Goal: Transaction & Acquisition: Purchase product/service

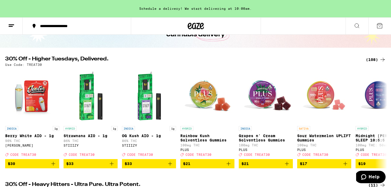
scroll to position [41, 0]
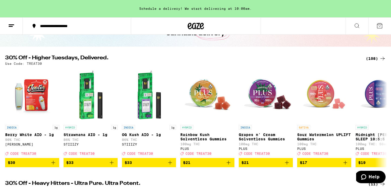
click at [373, 59] on div "(108)" at bounding box center [376, 58] width 20 height 6
